Goal: Information Seeking & Learning: Check status

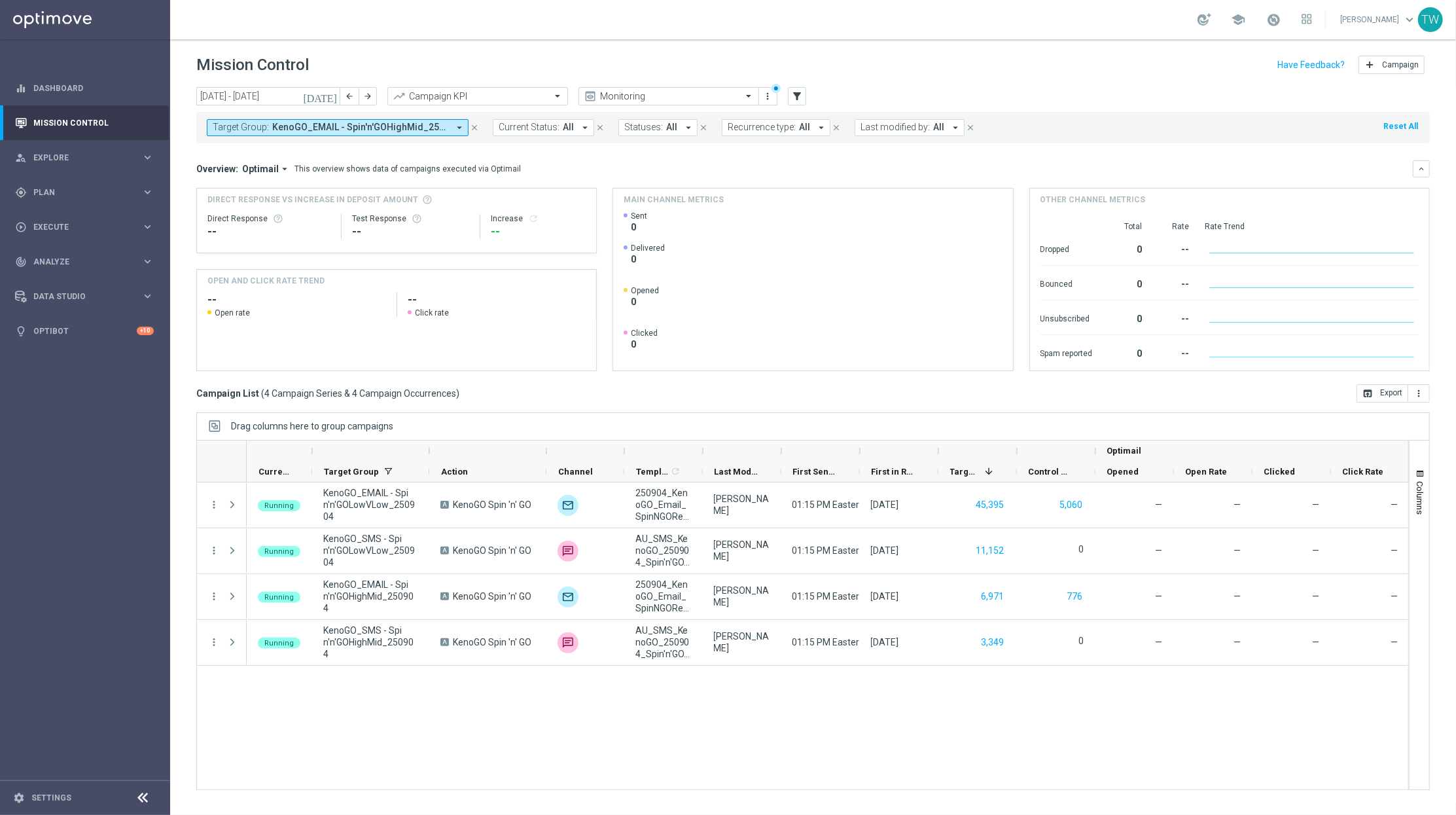
click at [89, 258] on span "Analyze" at bounding box center [87, 262] width 108 height 8
click at [81, 287] on link "Customer 360" at bounding box center [85, 289] width 102 height 10
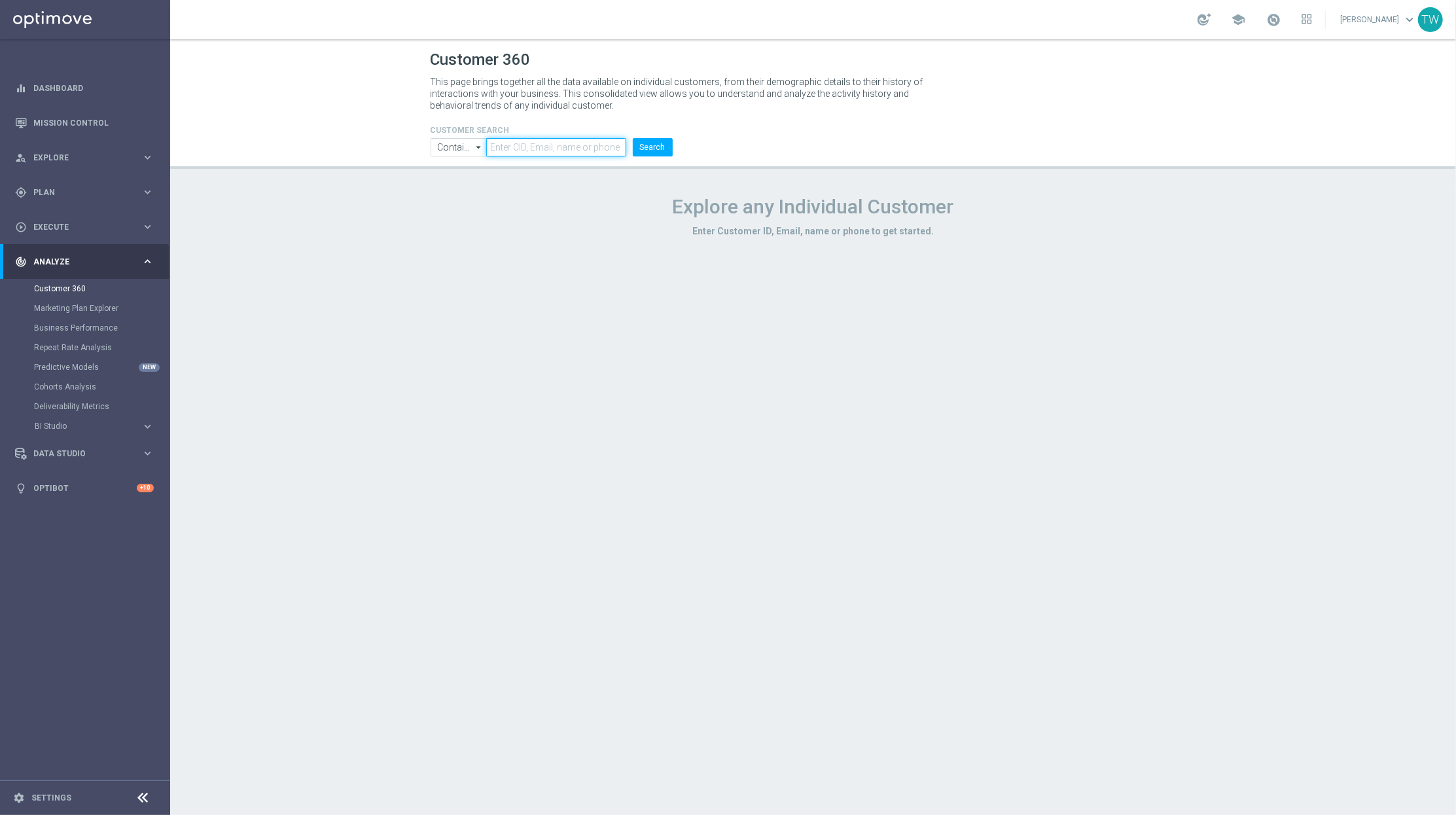
click at [518, 151] on input "text" at bounding box center [556, 147] width 139 height 19
paste input "21157934"
click at [628, 150] on li "21157934" at bounding box center [558, 147] width 143 height 19
click at [647, 150] on button "Search" at bounding box center [653, 147] width 40 height 19
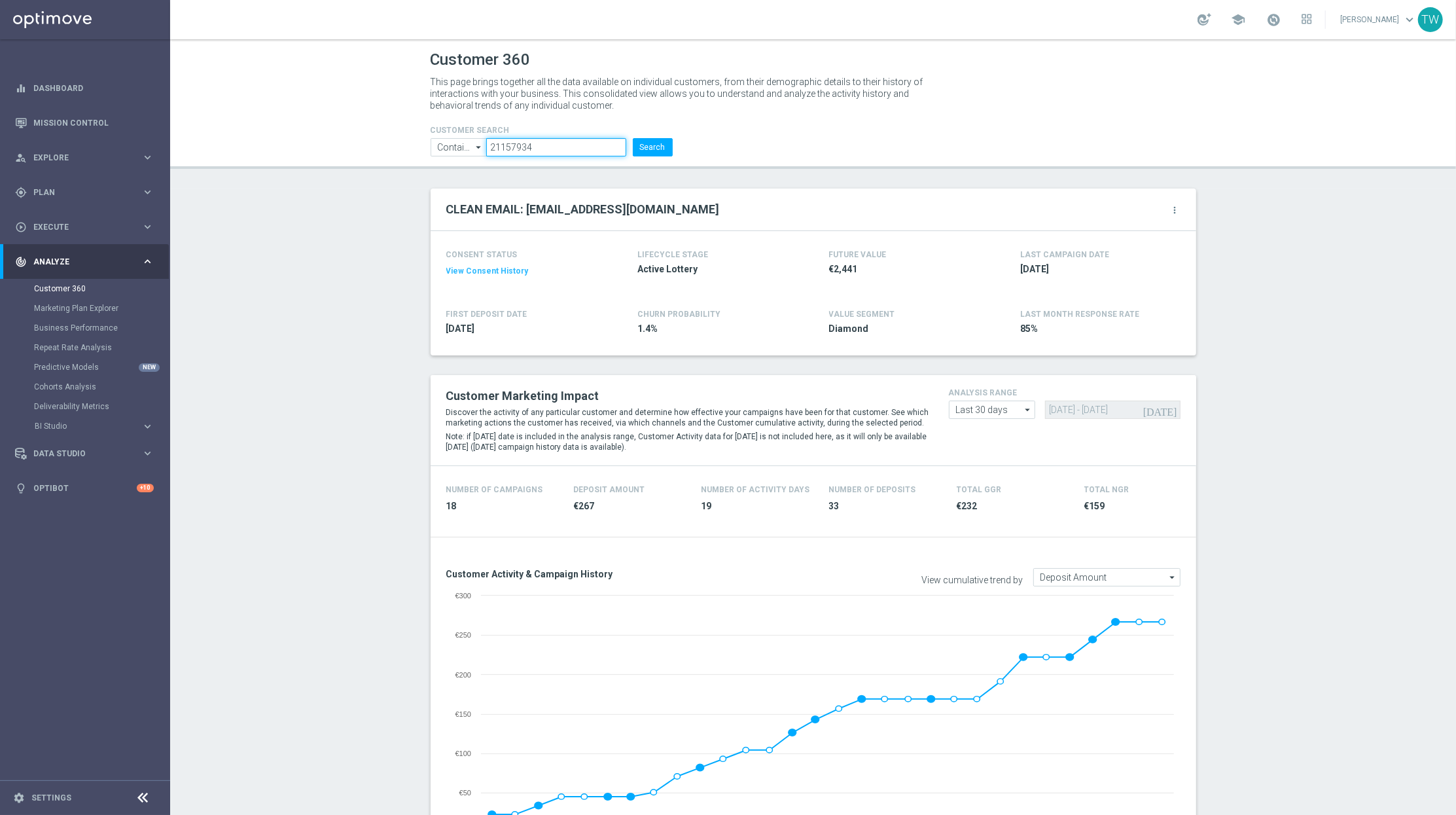
click at [568, 151] on input "21157934" at bounding box center [556, 147] width 139 height 19
click at [648, 148] on button "Search" at bounding box center [653, 147] width 40 height 19
click at [590, 148] on input "21157934" at bounding box center [556, 147] width 139 height 19
paste input "[URL][DOMAIN_NAME]"
paste input "21156875"
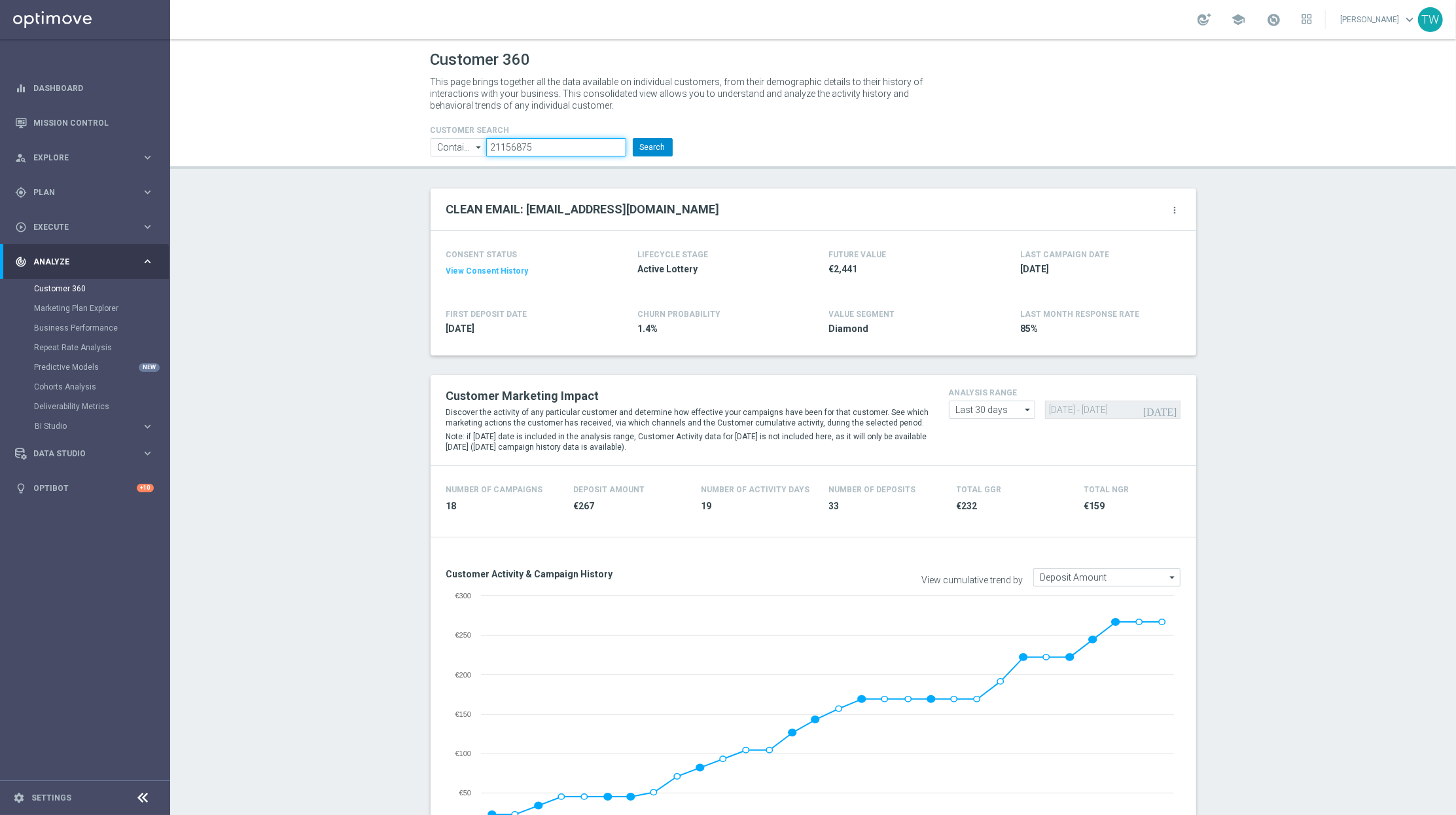
type input "21156875"
click at [659, 144] on button "Search" at bounding box center [653, 147] width 40 height 19
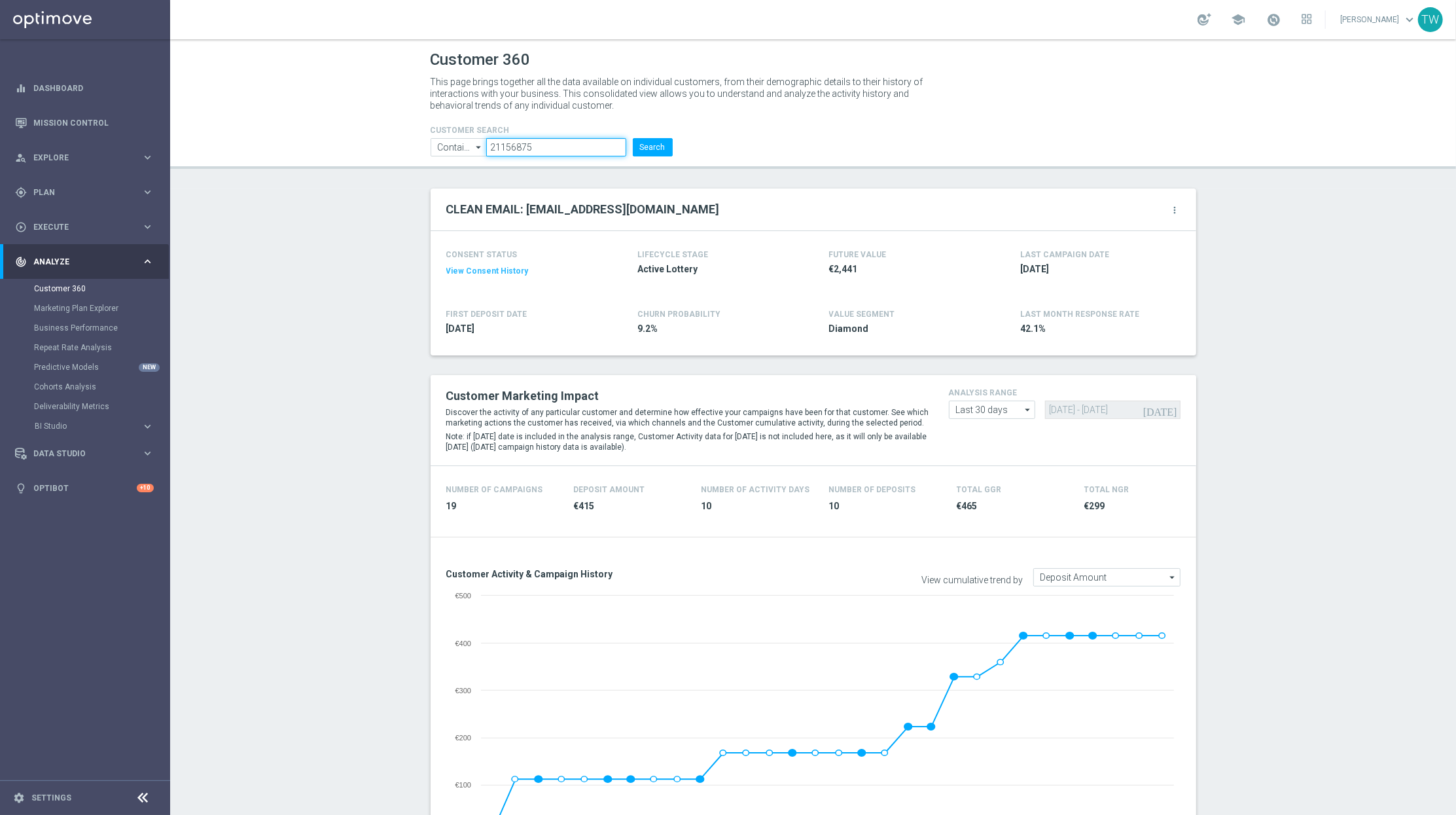
click at [534, 145] on input "21156875" at bounding box center [556, 147] width 139 height 19
click at [648, 149] on button "Search" at bounding box center [653, 147] width 40 height 19
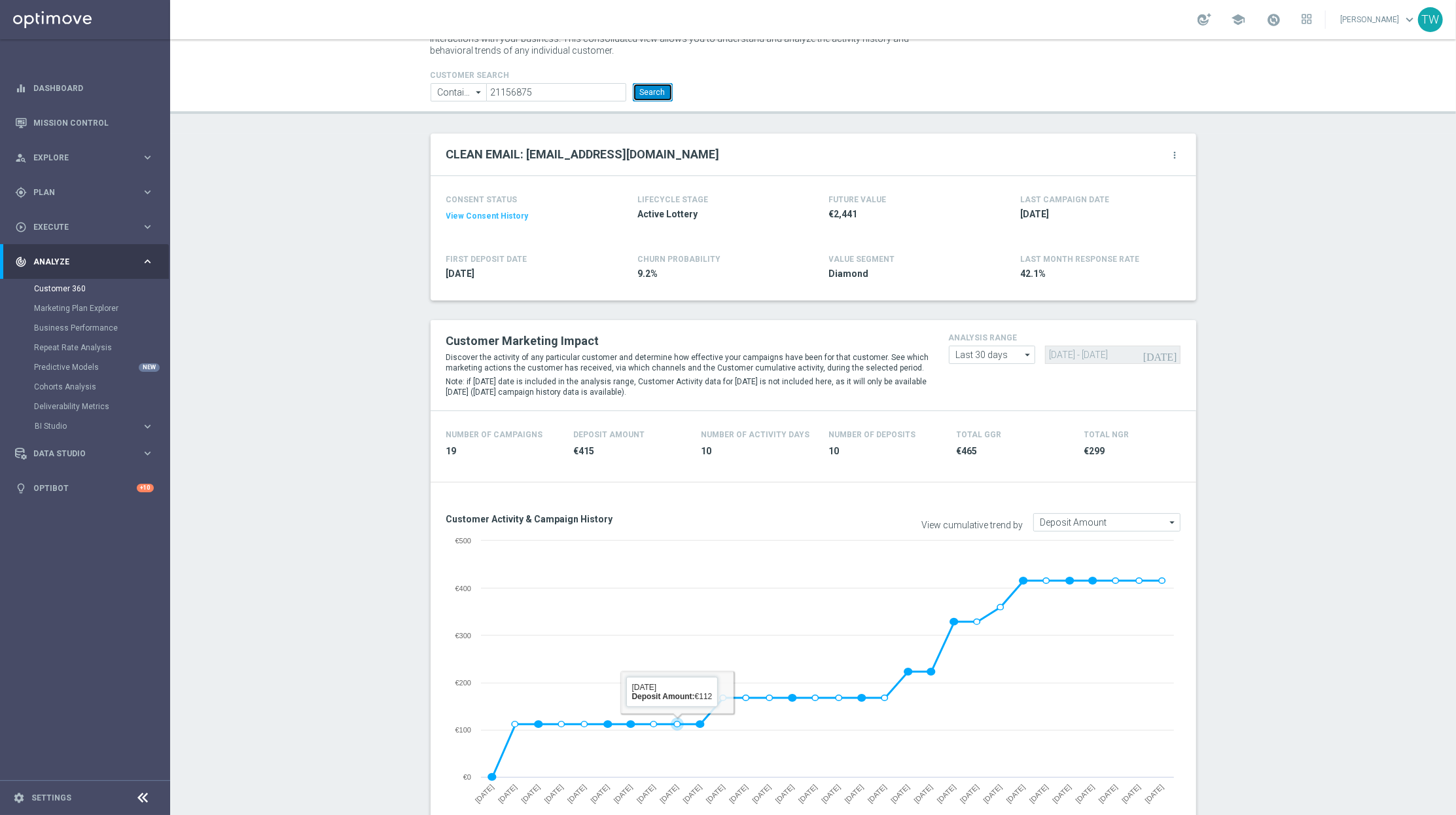
scroll to position [12, 0]
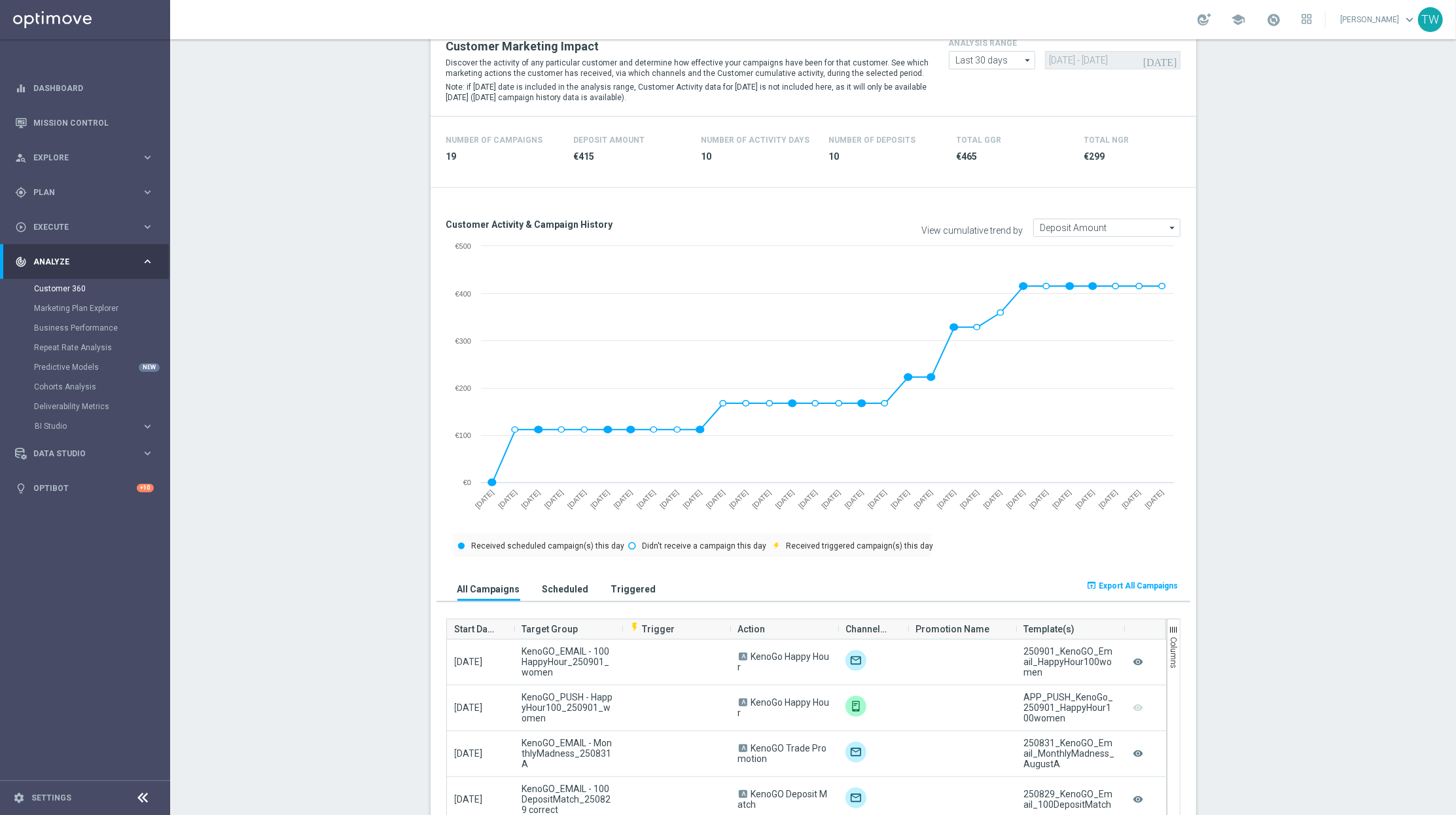
scroll to position [505, 0]
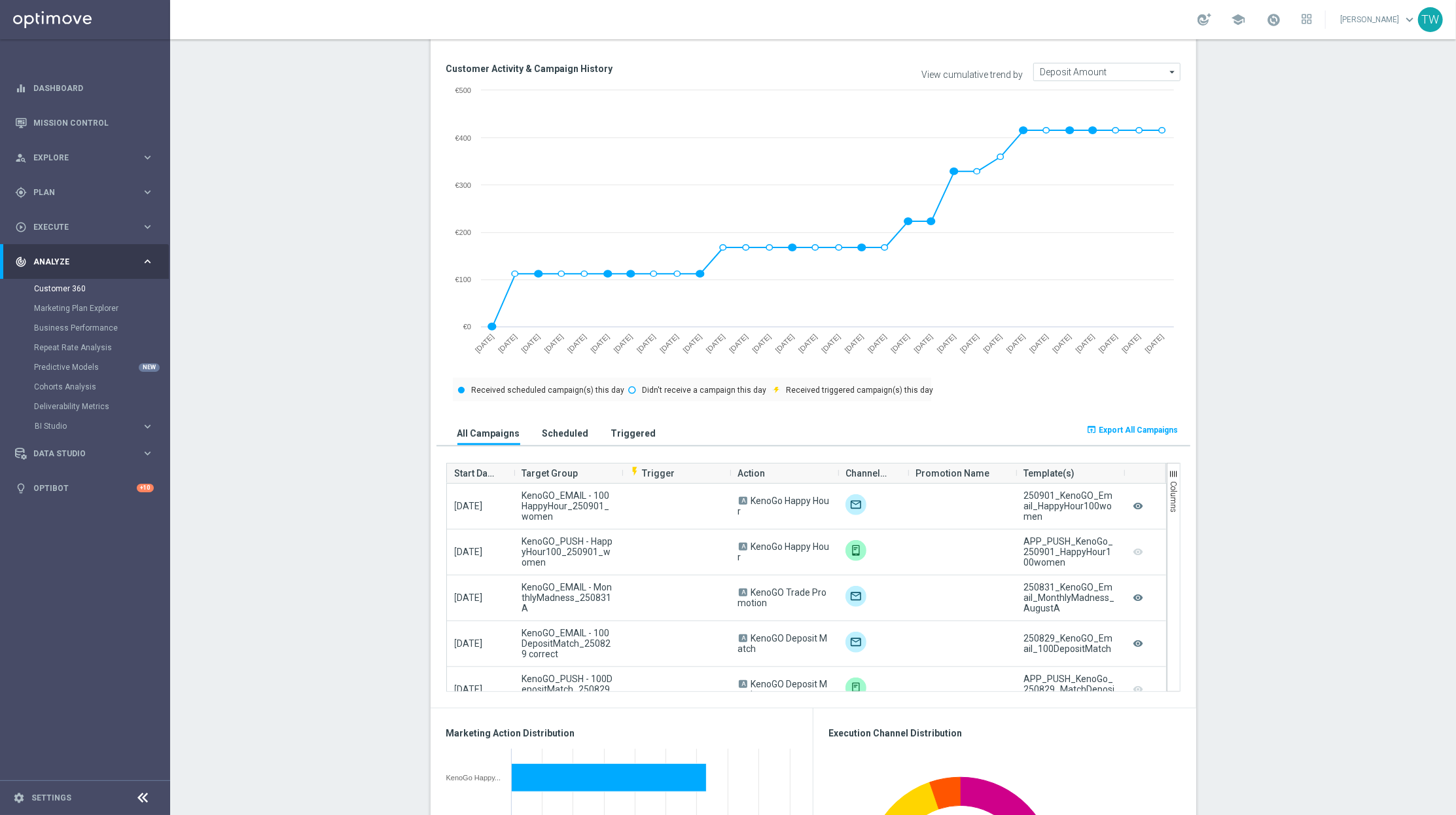
click at [556, 434] on h3 "Scheduled" at bounding box center [565, 433] width 46 height 12
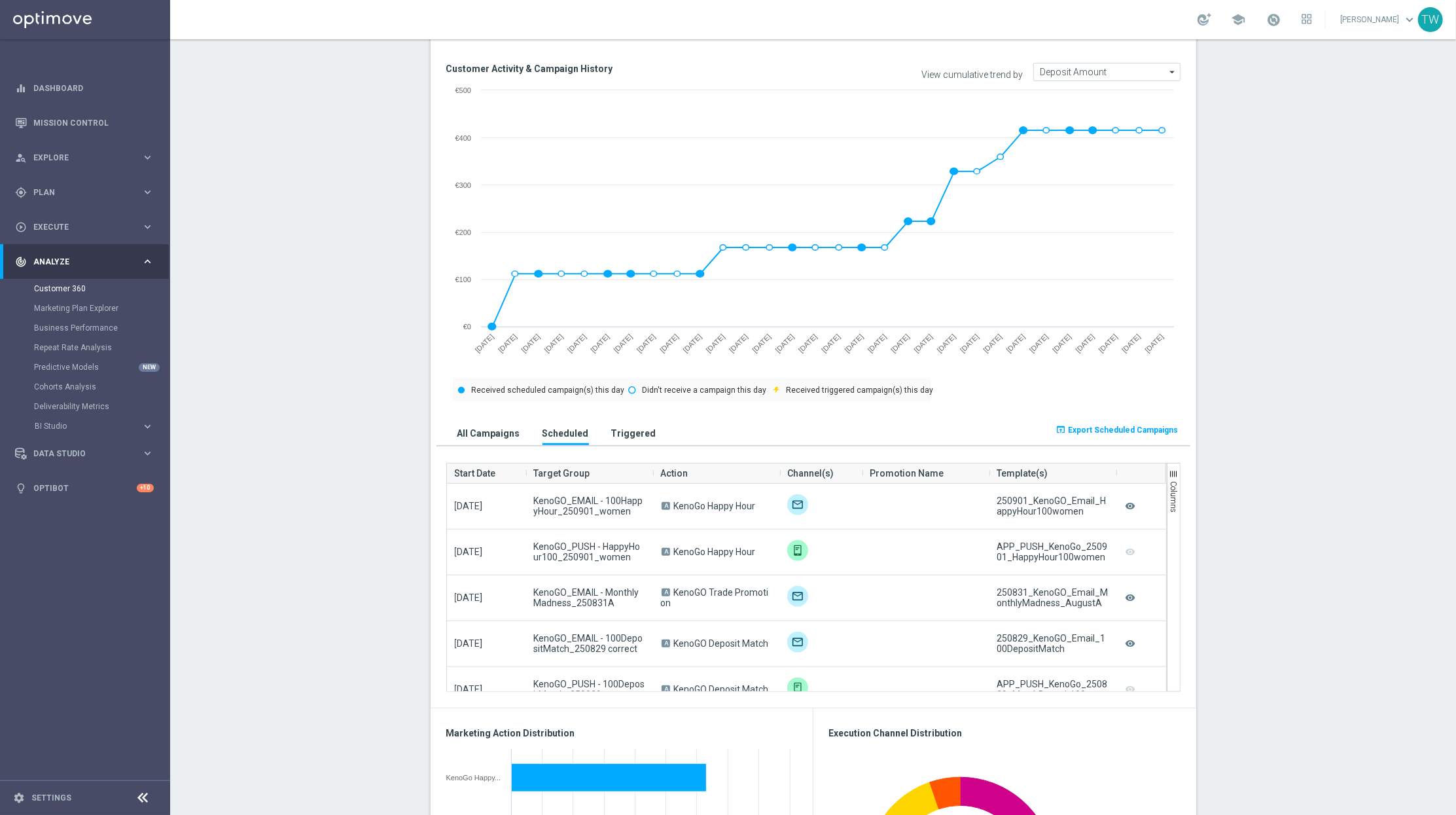
click at [612, 434] on h3 "Triggered" at bounding box center [634, 433] width 45 height 12
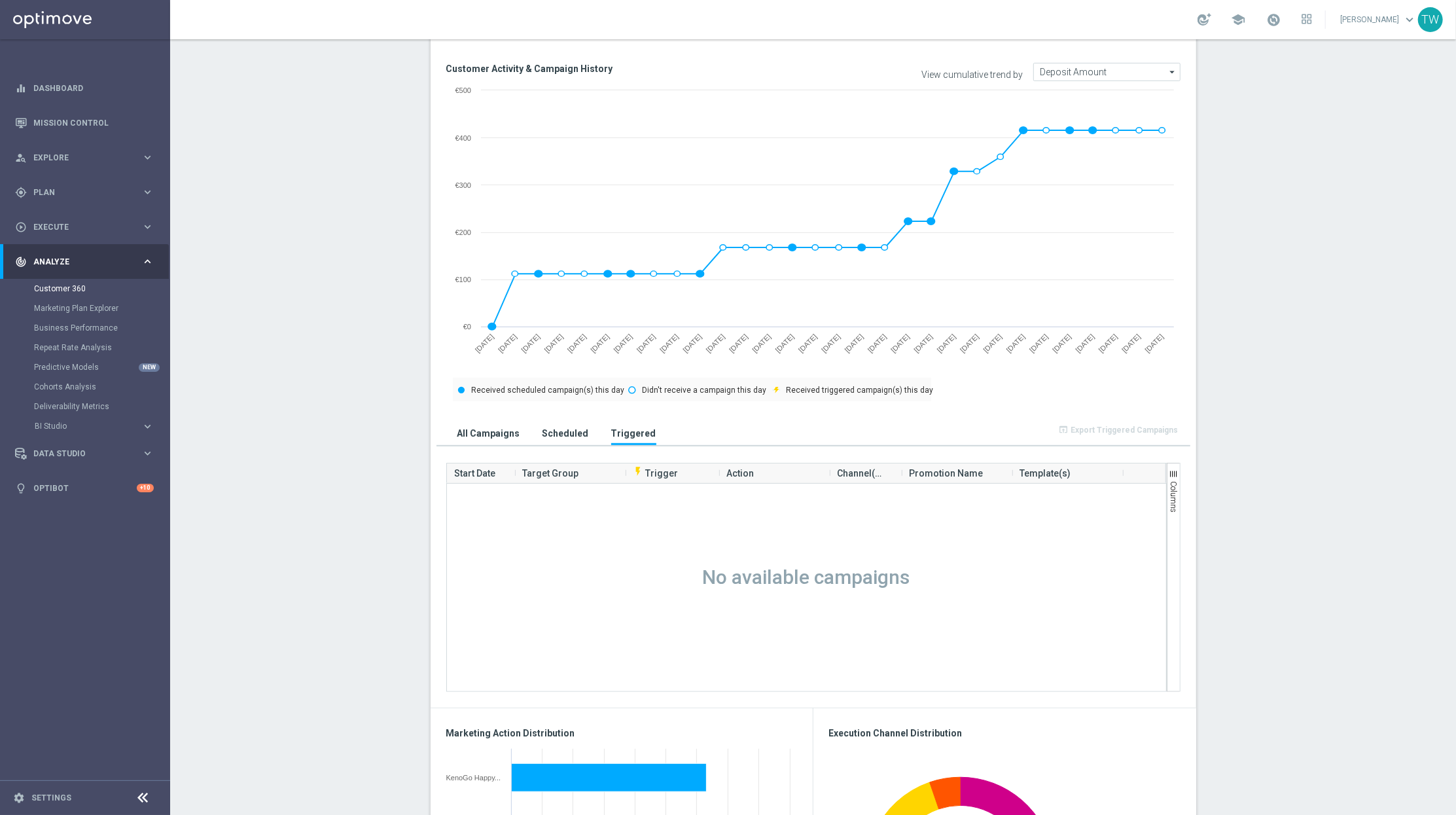
click at [474, 434] on h3 "All Campaigns" at bounding box center [489, 433] width 62 height 12
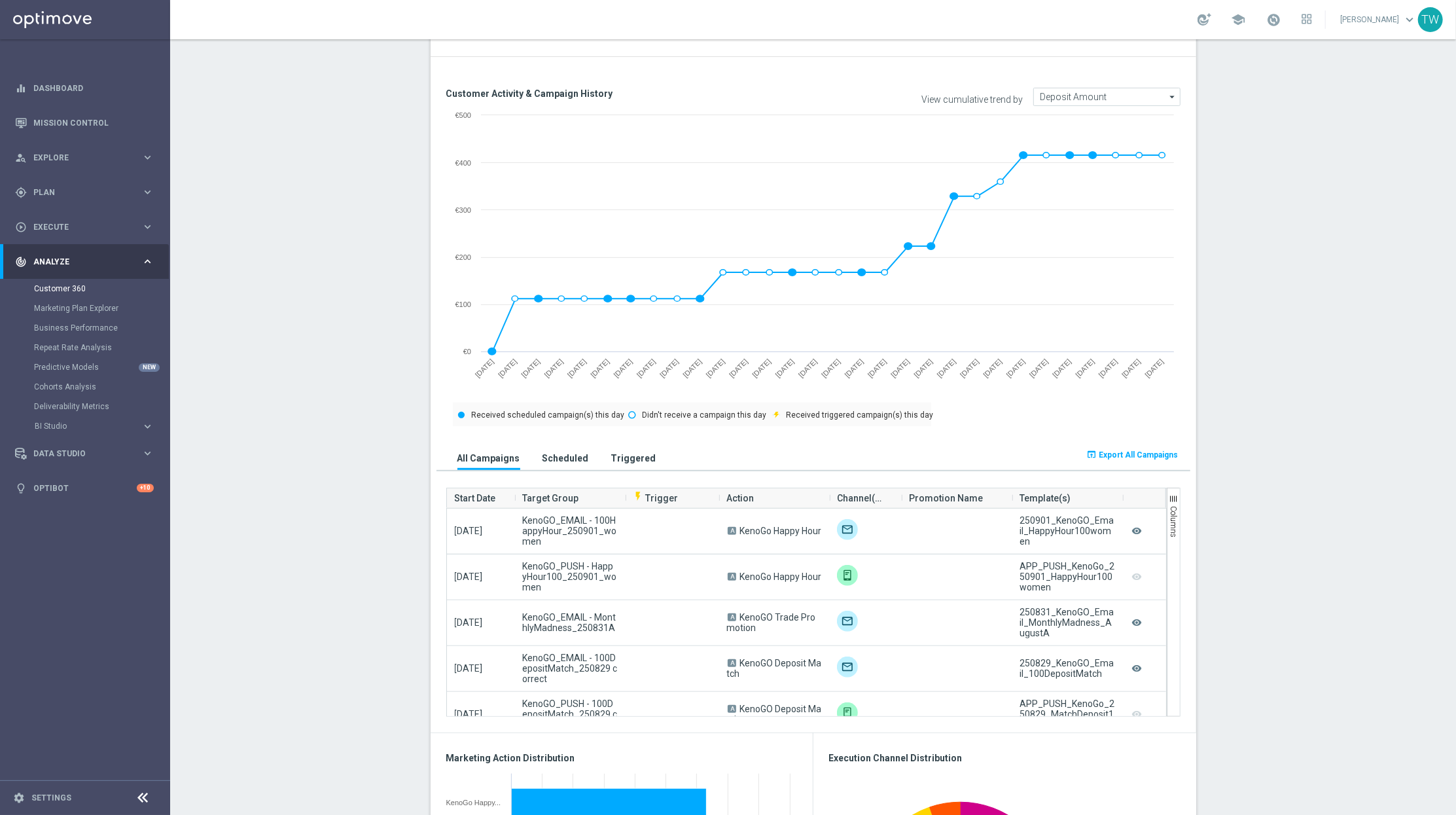
scroll to position [508, 0]
